Goal: Task Accomplishment & Management: Use online tool/utility

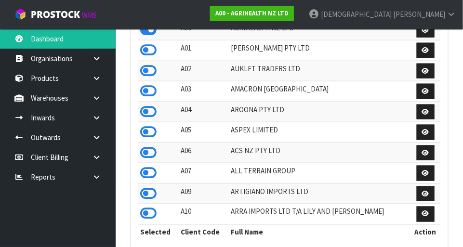
scroll to position [760, 333]
click at [289, 13] on strong "A00 - AGRIHEALTH NZ LTD" at bounding box center [251, 13] width 73 height 8
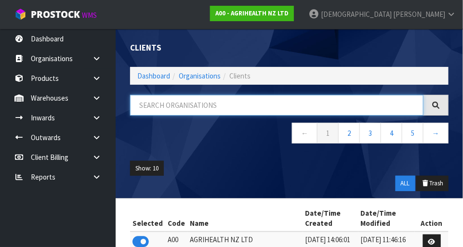
click at [320, 106] on input "text" at bounding box center [276, 105] width 293 height 21
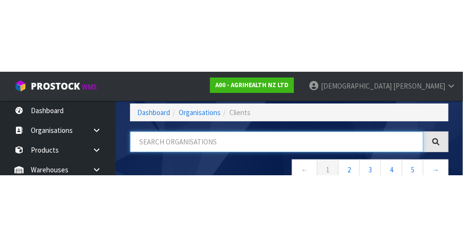
scroll to position [49, 0]
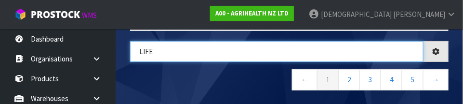
type input "LIFE"
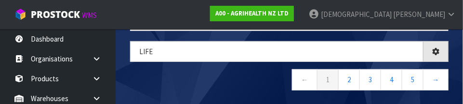
click at [262, 83] on nav "← 1 2 3 4 5 →" at bounding box center [289, 81] width 318 height 24
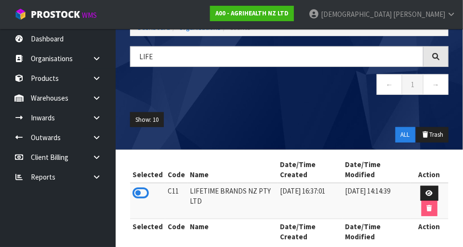
click at [148, 187] on icon at bounding box center [140, 193] width 16 height 14
click at [93, 99] on icon at bounding box center [96, 97] width 9 height 7
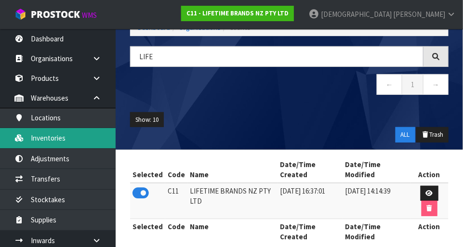
click at [59, 139] on link "Inventories" at bounding box center [58, 138] width 116 height 20
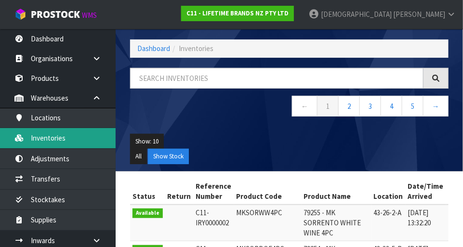
scroll to position [49, 0]
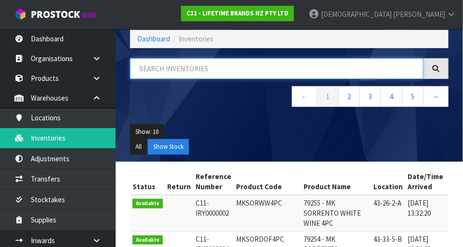
click at [341, 71] on input "text" at bounding box center [276, 68] width 293 height 21
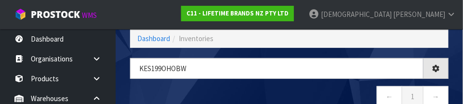
click at [314, 84] on div "KES199Ohobw ← 1 →" at bounding box center [289, 87] width 333 height 59
type input "KES199OHOBW"
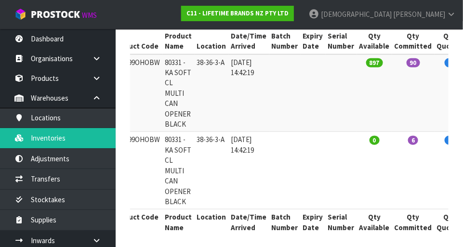
scroll to position [0, 124]
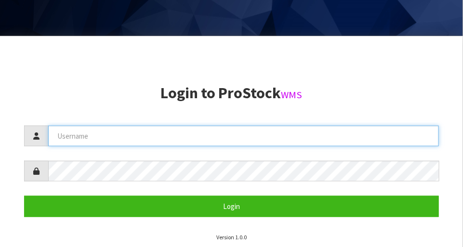
click at [233, 133] on input "text" at bounding box center [243, 136] width 391 height 21
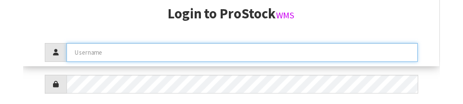
scroll to position [145, 0]
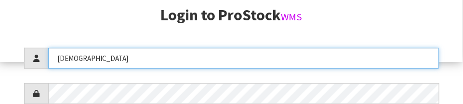
type input "Krishna"
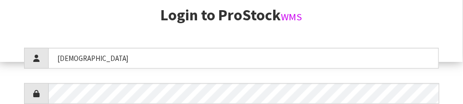
click at [398, 17] on h2 "Login to ProStock WMS" at bounding box center [231, 15] width 415 height 17
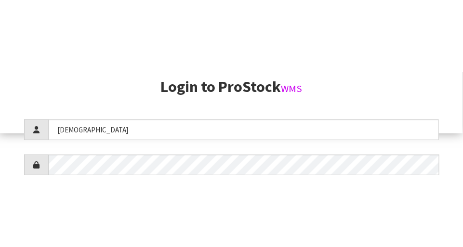
scroll to position [247, 0]
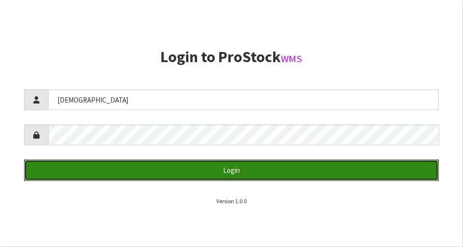
click at [264, 171] on button "Login" at bounding box center [231, 170] width 415 height 21
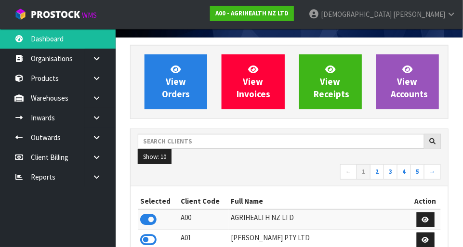
scroll to position [54, 0]
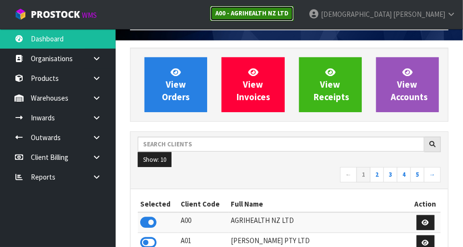
click at [294, 18] on link "A00 - AGRIHEALTH NZ LTD" at bounding box center [252, 13] width 84 height 15
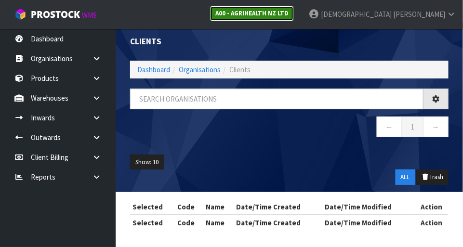
scroll to position [54, 0]
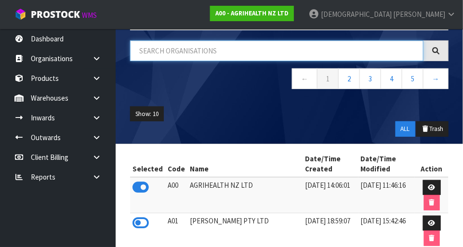
click at [224, 49] on input "text" at bounding box center [276, 50] width 293 height 21
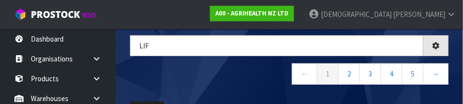
click at [234, 78] on nav "← 1 2 3 4 5 →" at bounding box center [289, 75] width 318 height 24
type input "LIF"
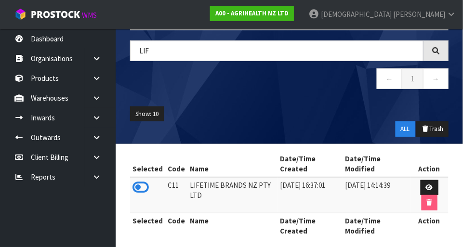
click at [146, 183] on icon at bounding box center [140, 187] width 16 height 14
click at [262, 99] on div "Show: 10 5 10 25 50 ALL Trash" at bounding box center [289, 121] width 333 height 45
click at [101, 93] on link at bounding box center [100, 98] width 31 height 20
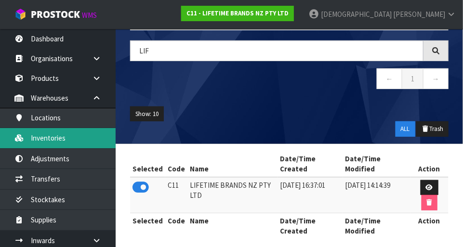
click at [70, 136] on link "Inventories" at bounding box center [58, 138] width 116 height 20
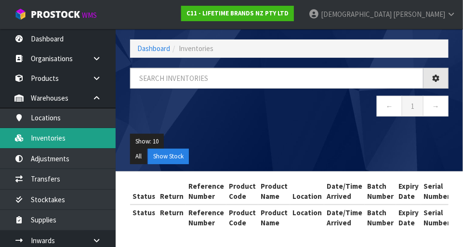
scroll to position [54, 0]
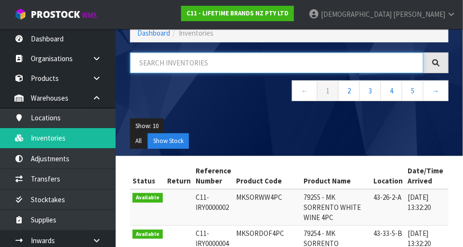
click at [202, 61] on input "text" at bounding box center [276, 63] width 293 height 21
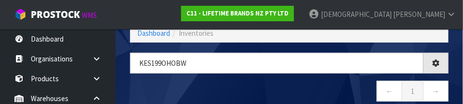
click at [222, 85] on nav "← 1 →" at bounding box center [289, 92] width 318 height 24
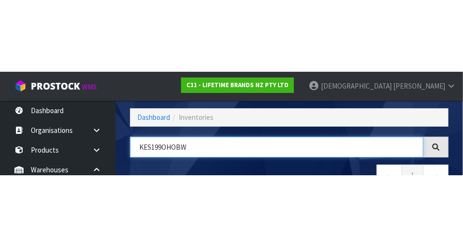
scroll to position [65, 0]
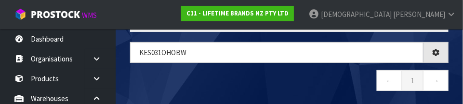
click at [233, 77] on nav "← 1 →" at bounding box center [289, 82] width 318 height 24
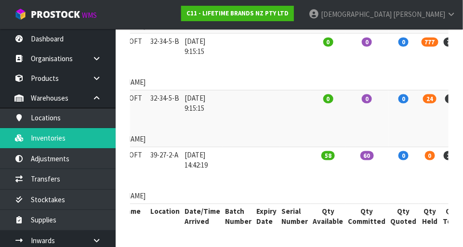
scroll to position [0, 192]
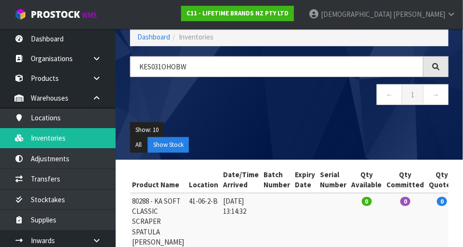
scroll to position [52, 0]
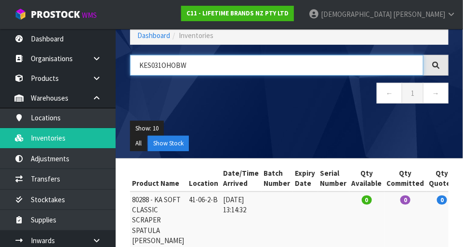
click at [355, 68] on input "KES031OHOBW" at bounding box center [276, 65] width 293 height 21
click at [358, 67] on input "KES031OHOBW" at bounding box center [276, 65] width 293 height 21
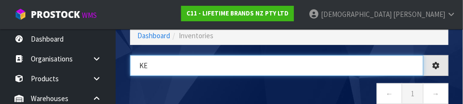
type input "K"
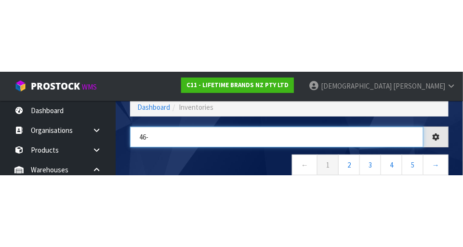
scroll to position [0, 154]
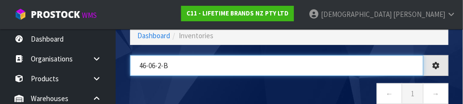
type input "46-06-2-B"
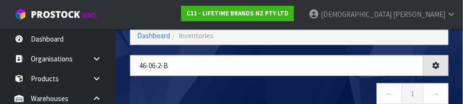
click at [301, 80] on div "46-06-2-B ← 1 →" at bounding box center [289, 84] width 333 height 59
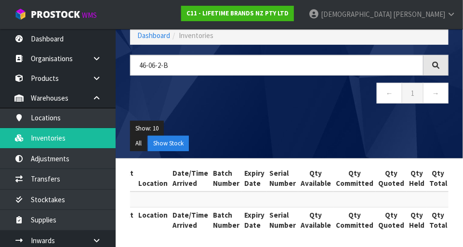
scroll to position [54, 0]
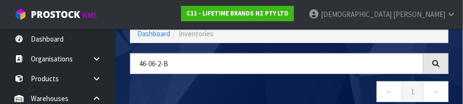
click at [125, 77] on div "46-06-2-B ← 1 →" at bounding box center [289, 82] width 333 height 59
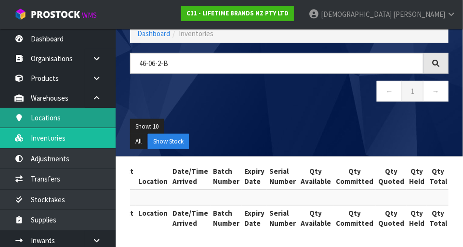
click at [46, 118] on link "Locations" at bounding box center [58, 118] width 116 height 20
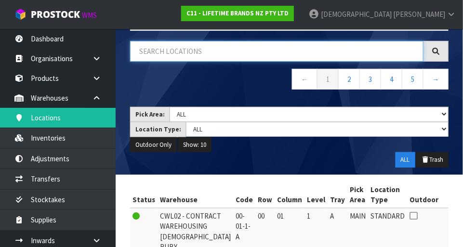
paste input "46-06-2-B"
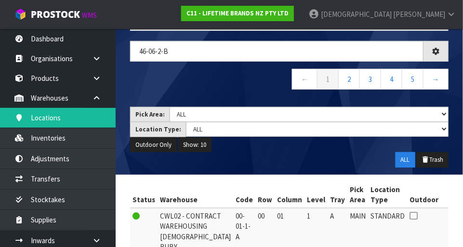
click at [244, 84] on nav "← 1 2 3 4 5 →" at bounding box center [289, 81] width 318 height 24
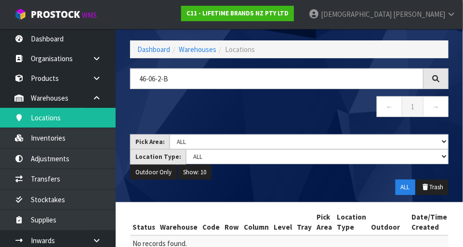
scroll to position [27, 0]
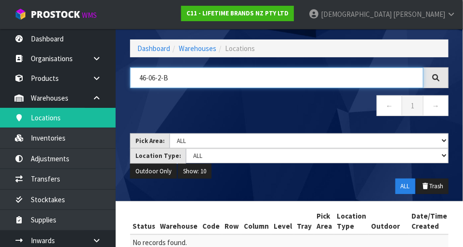
click at [150, 77] on input "46-06-2-B" at bounding box center [276, 77] width 293 height 21
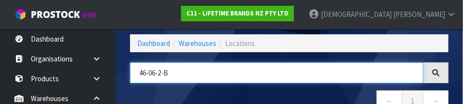
click at [198, 81] on input "46-06-2-B" at bounding box center [276, 72] width 293 height 21
type input "41-06-2-B"
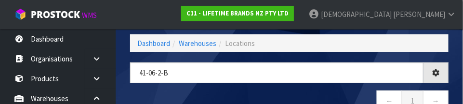
click at [319, 92] on nav "← 1 →" at bounding box center [289, 102] width 318 height 24
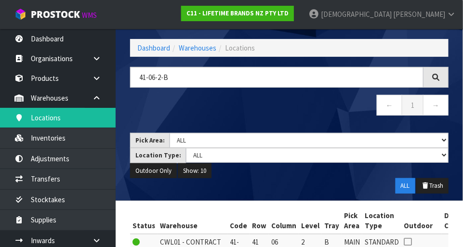
scroll to position [28, 0]
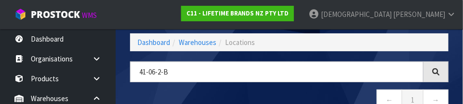
click at [325, 90] on nav "← 1 →" at bounding box center [289, 101] width 318 height 24
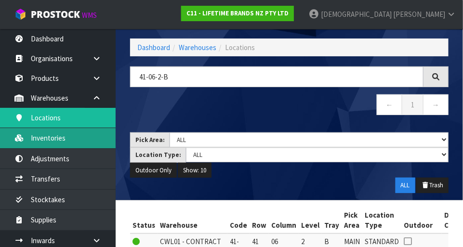
click at [42, 137] on link "Inventories" at bounding box center [58, 138] width 116 height 20
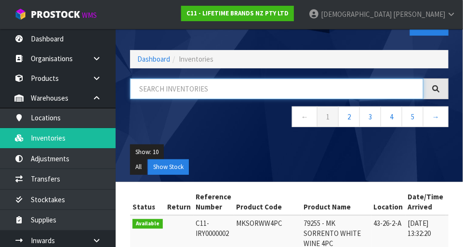
paste input "41-06-2-B"
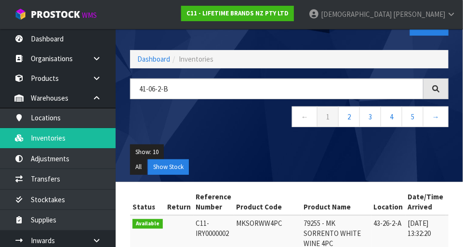
click at [255, 141] on div "Show: 10 5 10 25 50 All Show Stock" at bounding box center [289, 159] width 333 height 45
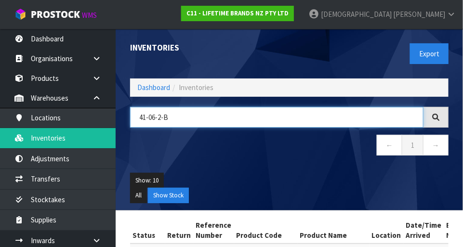
click at [326, 119] on input "41-06-2-B" at bounding box center [276, 117] width 293 height 21
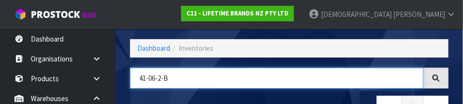
scroll to position [65, 0]
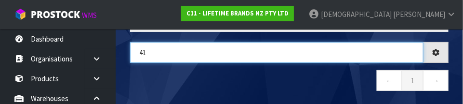
type input "4"
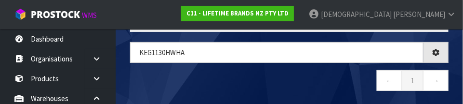
click at [235, 81] on nav "← 1 →" at bounding box center [289, 82] width 318 height 24
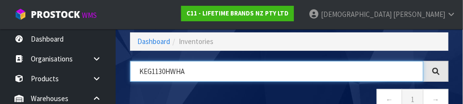
scroll to position [46, 0]
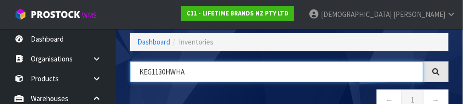
click at [168, 72] on input "KEG1130HWHA" at bounding box center [276, 71] width 293 height 21
click at [161, 74] on input "KEG1130HWHA" at bounding box center [276, 71] width 293 height 21
click at [167, 72] on input "KEG1130HWHA" at bounding box center [276, 71] width 293 height 21
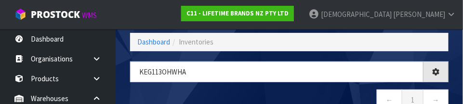
click at [329, 87] on div "KEG113oHWHA ← 1 →" at bounding box center [289, 90] width 333 height 59
type input "KEG113OHWHA"
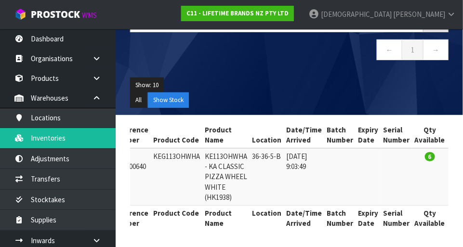
scroll to position [0, 0]
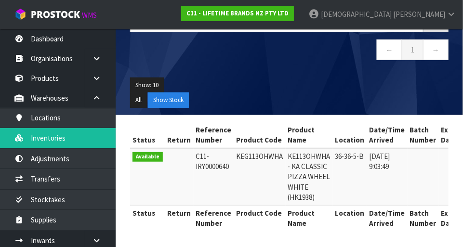
copy td "KEG113OHWHA"
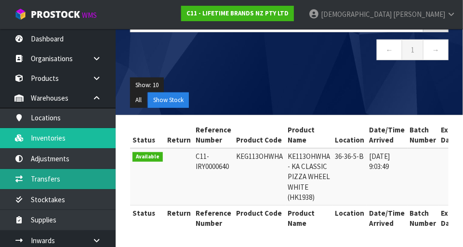
click at [81, 185] on link "Transfers" at bounding box center [58, 179] width 116 height 20
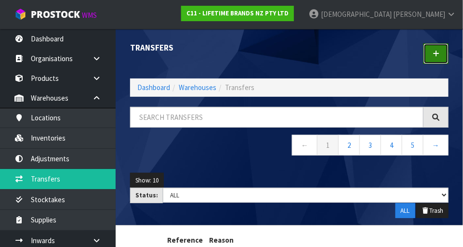
click at [437, 59] on link at bounding box center [435, 53] width 25 height 21
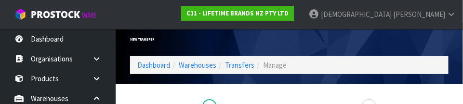
scroll to position [143, 0]
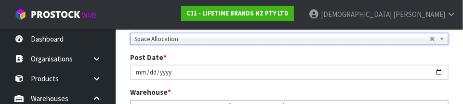
click at [442, 58] on div "Post Date * 2025-08-27" at bounding box center [289, 65] width 333 height 27
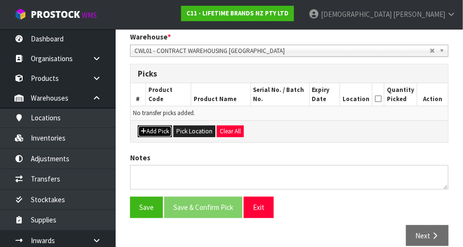
click at [159, 133] on button "Add Pick" at bounding box center [155, 132] width 34 height 12
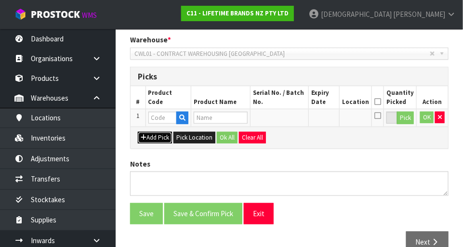
scroll to position [203, 0]
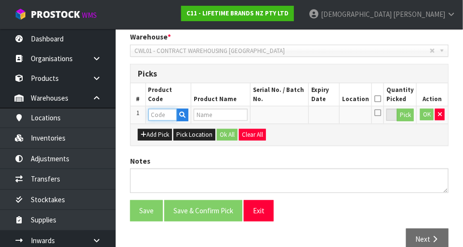
click at [167, 115] on input "text" at bounding box center [162, 115] width 28 height 12
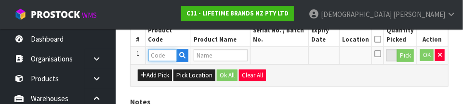
scroll to position [260, 0]
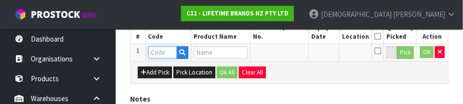
paste input "KEG113OHWHA"
type input "KEG113OHWHA"
type input "KE113OHWHA - KA CLASSIC PIZZA WHEEL WHITE (HK1938)"
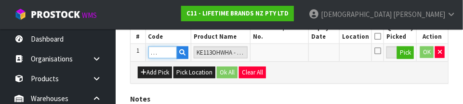
type input "KEG113OHWHA"
click at [370, 76] on div "Add Pick Pick Location Ok All Clear All" at bounding box center [289, 72] width 317 height 22
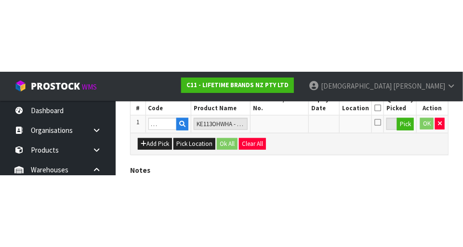
scroll to position [0, 0]
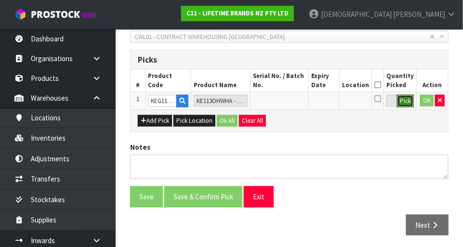
click at [407, 102] on button "Pick" at bounding box center [405, 101] width 17 height 13
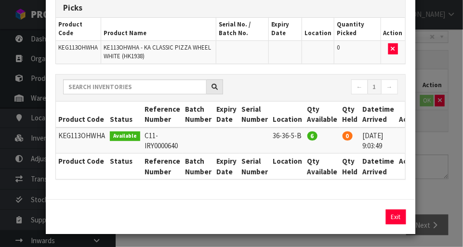
scroll to position [0, 10]
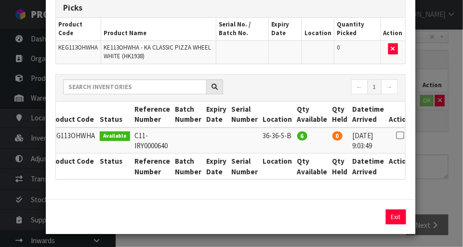
click at [396, 135] on icon at bounding box center [400, 135] width 8 height 0
click at [358, 220] on button "Assign Pick" at bounding box center [362, 217] width 39 height 15
type input "6"
click at [442, 158] on div "Pick Line Picks Product Code Product Name Serial No. / Batch No. Expiry Date Lo…" at bounding box center [231, 123] width 463 height 247
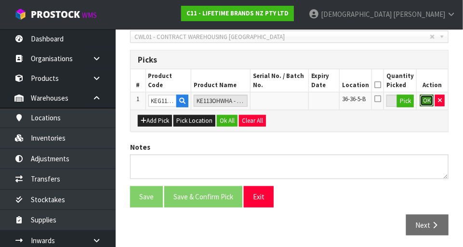
click at [424, 104] on button "OK" at bounding box center [426, 101] width 13 height 12
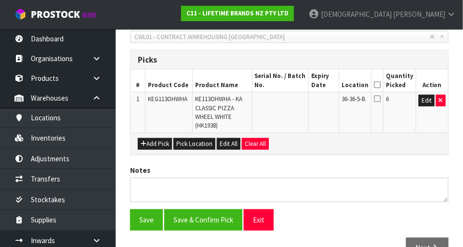
click at [379, 95] on icon at bounding box center [377, 99] width 7 height 8
click at [0, 0] on input "checkbox" at bounding box center [0, 0] width 0 height 0
click at [378, 109] on td at bounding box center [377, 112] width 12 height 40
click at [381, 95] on icon at bounding box center [377, 99] width 7 height 8
click at [0, 0] on input "checkbox" at bounding box center [0, 0] width 0 height 0
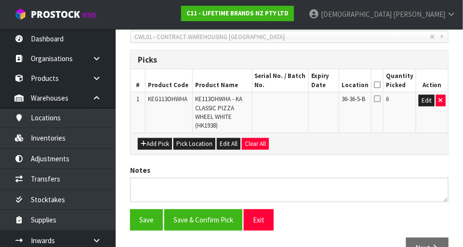
click at [379, 85] on icon at bounding box center [377, 85] width 7 height 0
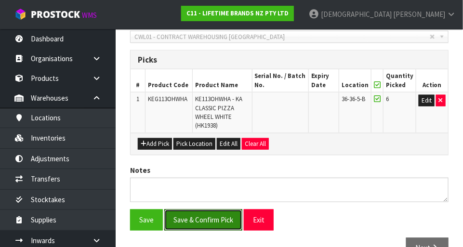
click at [209, 219] on button "Save & Confirm Pick" at bounding box center [203, 220] width 78 height 21
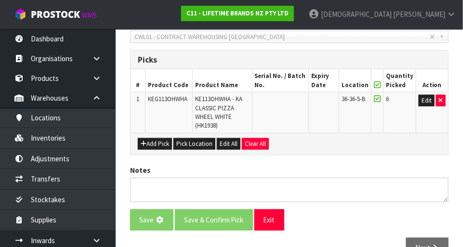
scroll to position [0, 0]
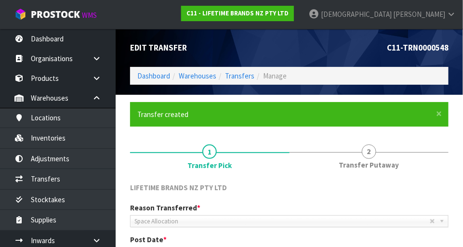
click at [365, 157] on span "2" at bounding box center [369, 152] width 14 height 14
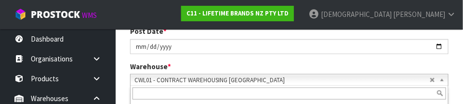
scroll to position [204, 0]
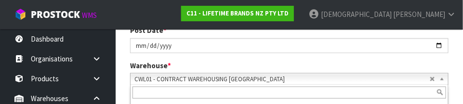
click at [378, 58] on div "Reason Transferred * Space Allocation Damage Expired Stock Repair QA Space Allo…" at bounding box center [289, 42] width 333 height 99
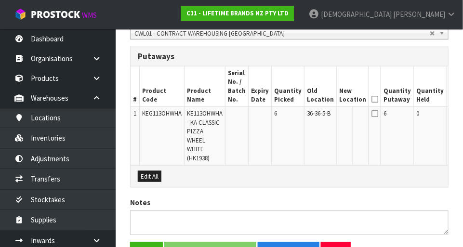
scroll to position [254, 0]
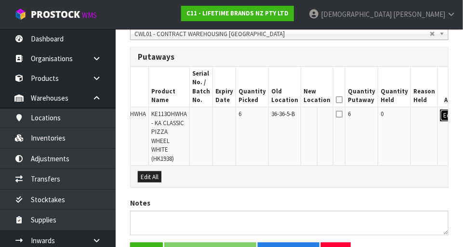
click at [440, 118] on button "Edit" at bounding box center [448, 116] width 16 height 12
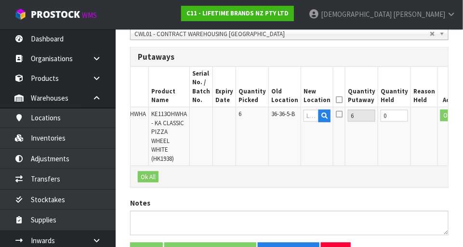
scroll to position [0, 33]
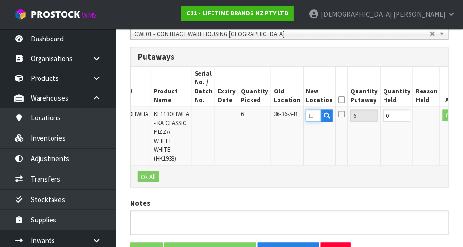
click at [306, 117] on input "text" at bounding box center [313, 116] width 15 height 12
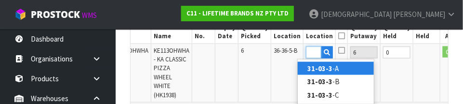
scroll to position [0, 14]
type input "31-03-3-C"
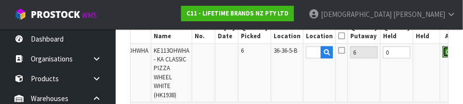
click at [443, 53] on button "OK" at bounding box center [449, 52] width 13 height 12
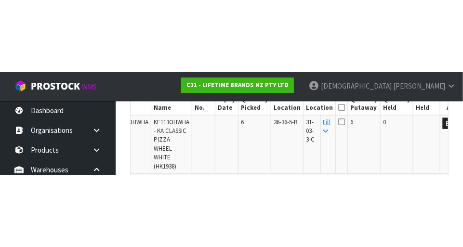
scroll to position [302, 0]
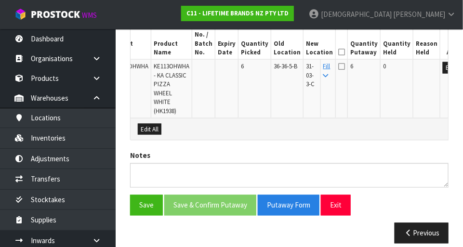
click at [338, 63] on icon at bounding box center [341, 67] width 7 height 8
click at [0, 0] on input "checkbox" at bounding box center [0, 0] width 0 height 0
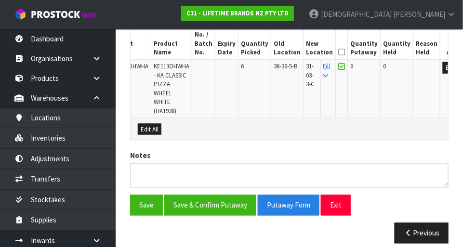
click at [338, 52] on icon at bounding box center [341, 52] width 7 height 0
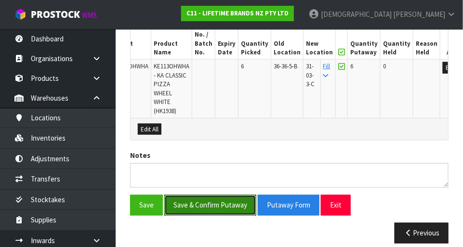
click at [210, 195] on button "Save & Confirm Putaway" at bounding box center [210, 205] width 92 height 21
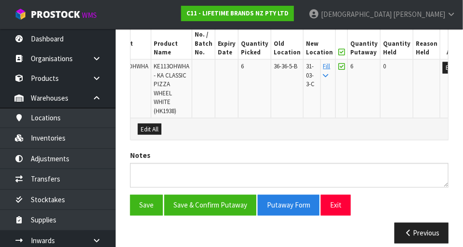
scroll to position [0, 0]
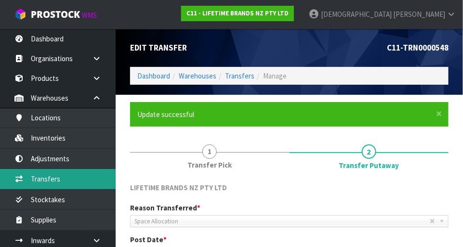
click at [56, 182] on link "Transfers" at bounding box center [58, 179] width 116 height 20
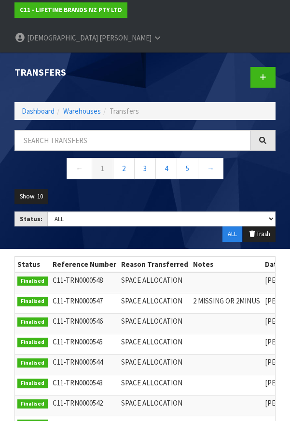
scroll to position [28, 0]
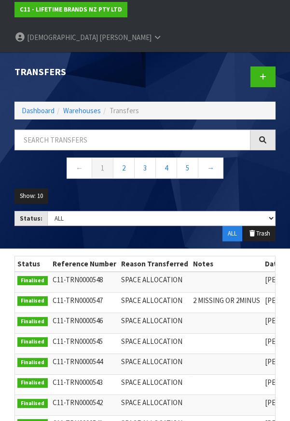
click at [162, 34] on icon at bounding box center [157, 37] width 9 height 7
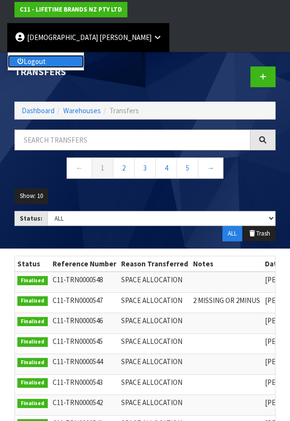
click at [84, 55] on link "Logout" at bounding box center [46, 61] width 76 height 13
